Goal: Entertainment & Leisure: Consume media (video, audio)

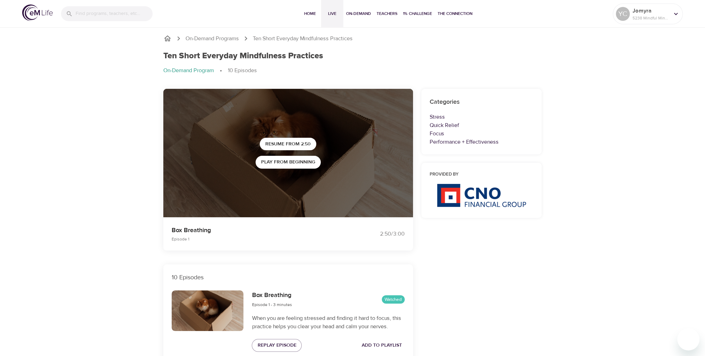
drag, startPoint x: 0, startPoint y: 0, endPoint x: 329, endPoint y: 12, distance: 328.8
click at [329, 12] on span "Live" at bounding box center [332, 13] width 17 height 7
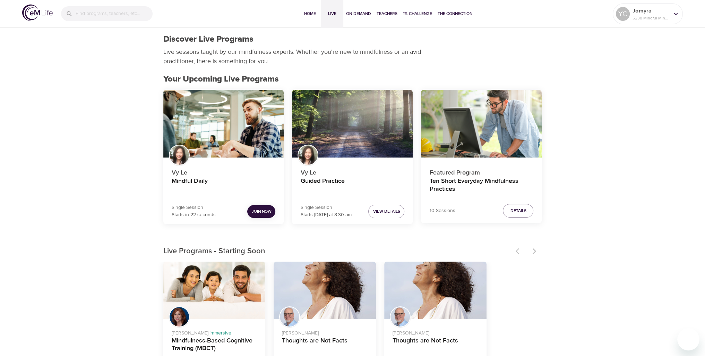
click at [261, 207] on button "Join Now" at bounding box center [261, 211] width 28 height 13
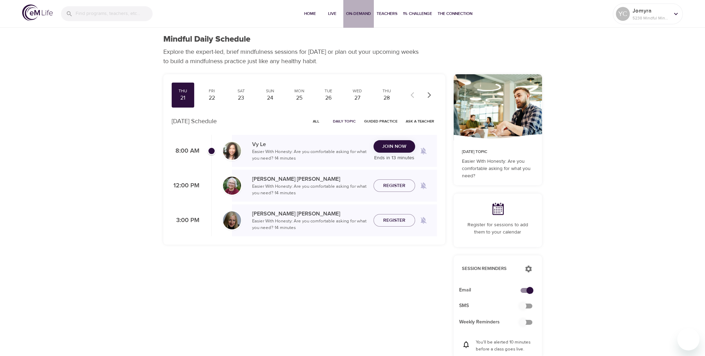
click at [354, 17] on span "On-Demand" at bounding box center [358, 13] width 25 height 7
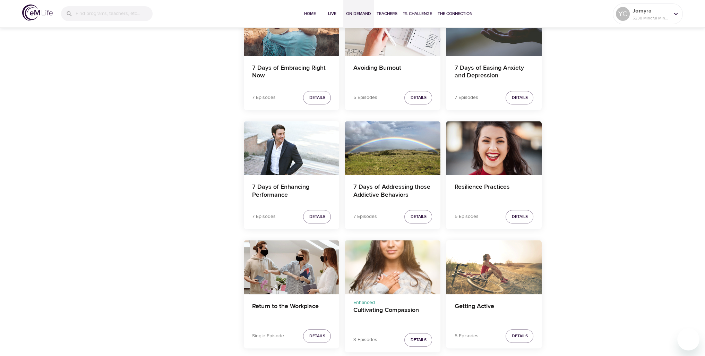
scroll to position [763, 0]
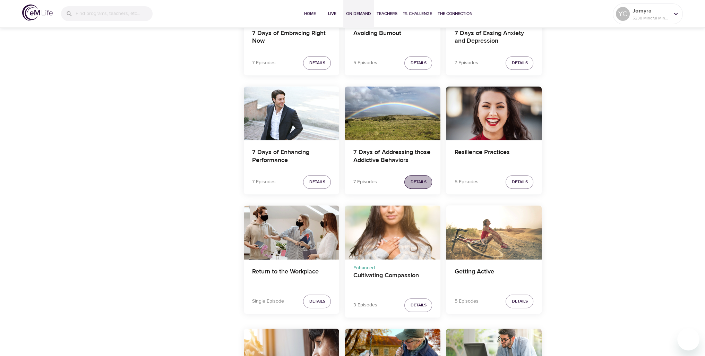
click at [417, 181] on span "Details" at bounding box center [418, 181] width 16 height 7
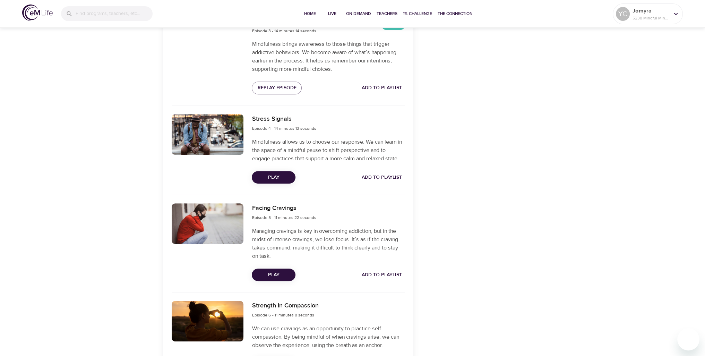
scroll to position [381, 0]
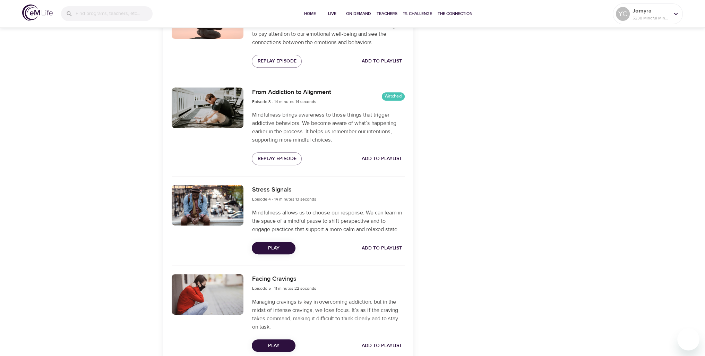
click at [270, 249] on span "Play" at bounding box center [273, 248] width 33 height 9
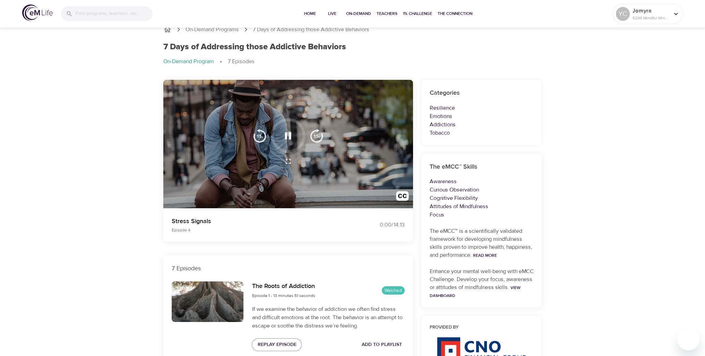
scroll to position [0, 0]
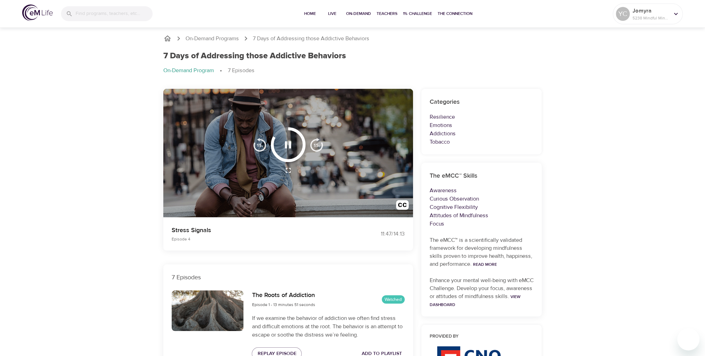
click at [292, 140] on icon "button" at bounding box center [288, 145] width 12 height 12
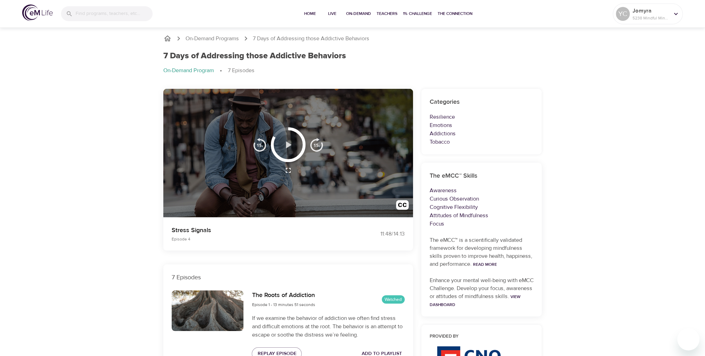
click at [286, 148] on icon "button" at bounding box center [288, 145] width 12 height 12
